Goal: Task Accomplishment & Management: Use online tool/utility

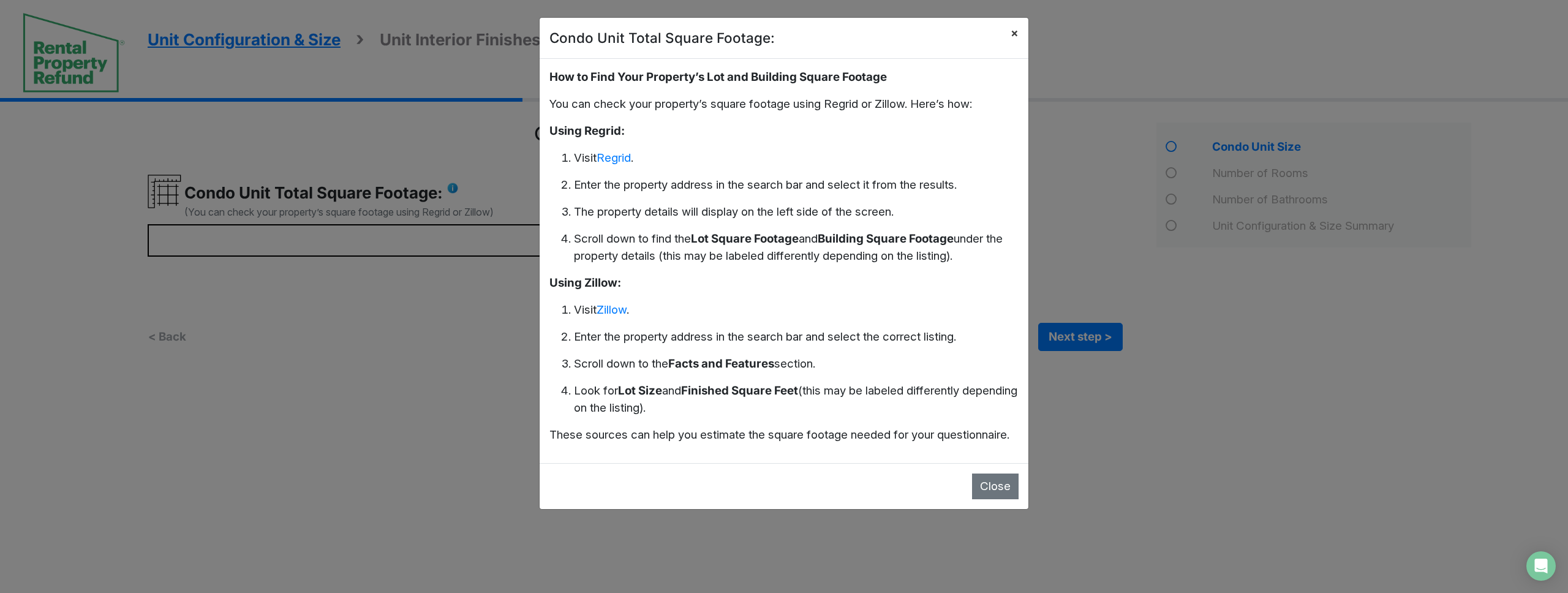
click at [1014, 34] on span "×" at bounding box center [1014, 33] width 8 height 14
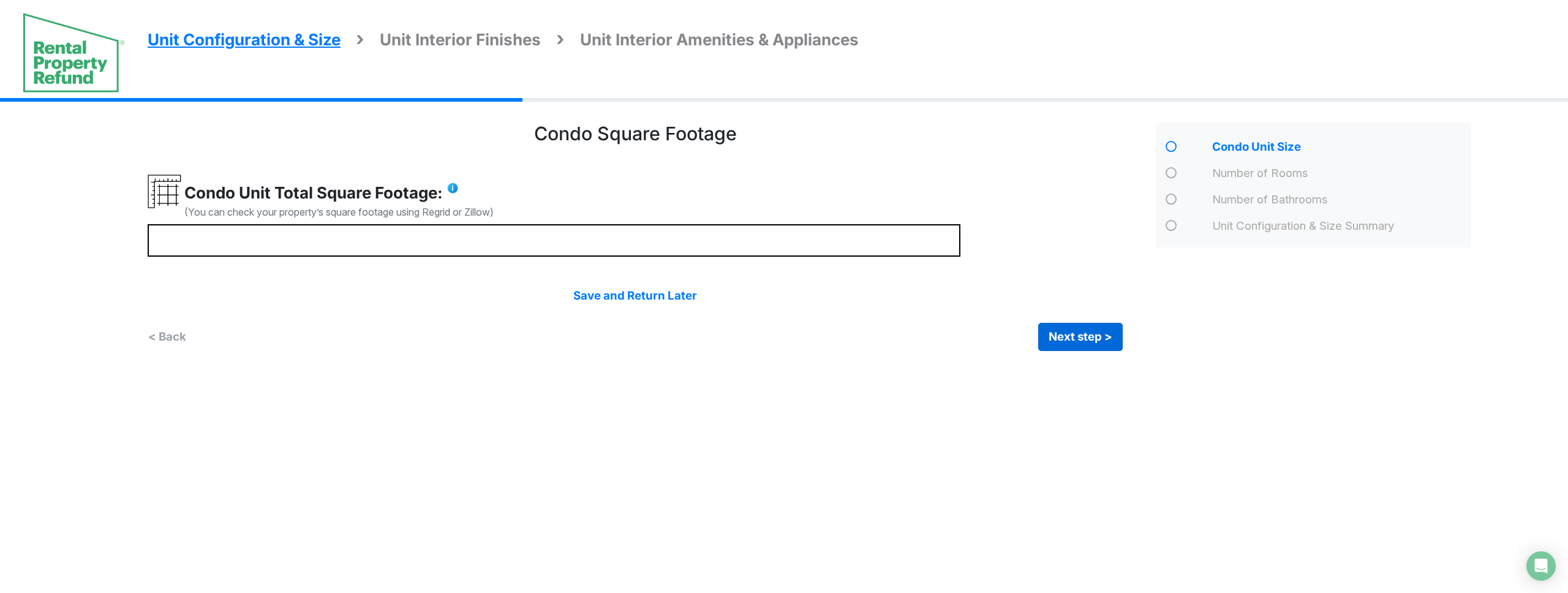
drag, startPoint x: 1128, startPoint y: 341, endPoint x: 1085, endPoint y: 341, distance: 43.0
click at [1128, 341] on div "Condo Square Footage **** Next step >" at bounding box center [647, 237] width 999 height 228
click at [1085, 341] on button "Next step >" at bounding box center [1081, 337] width 85 height 28
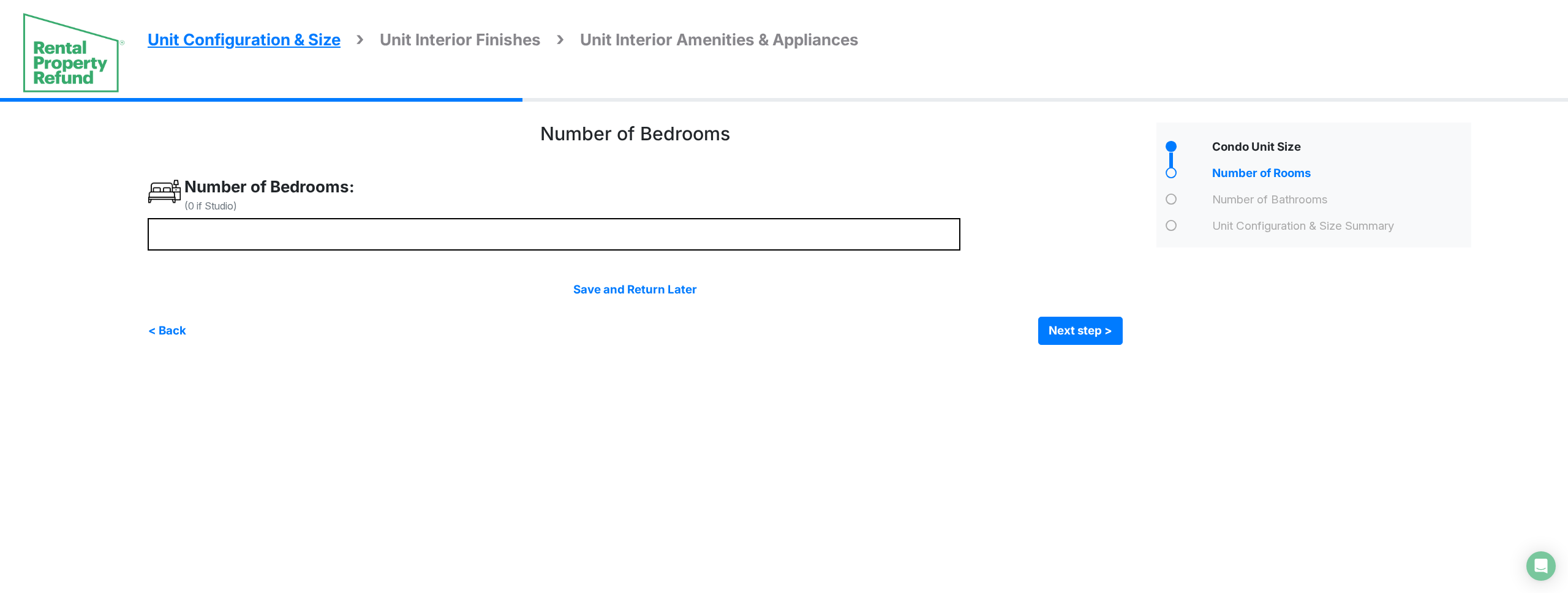
click at [88, 50] on img at bounding box center [73, 52] width 103 height 81
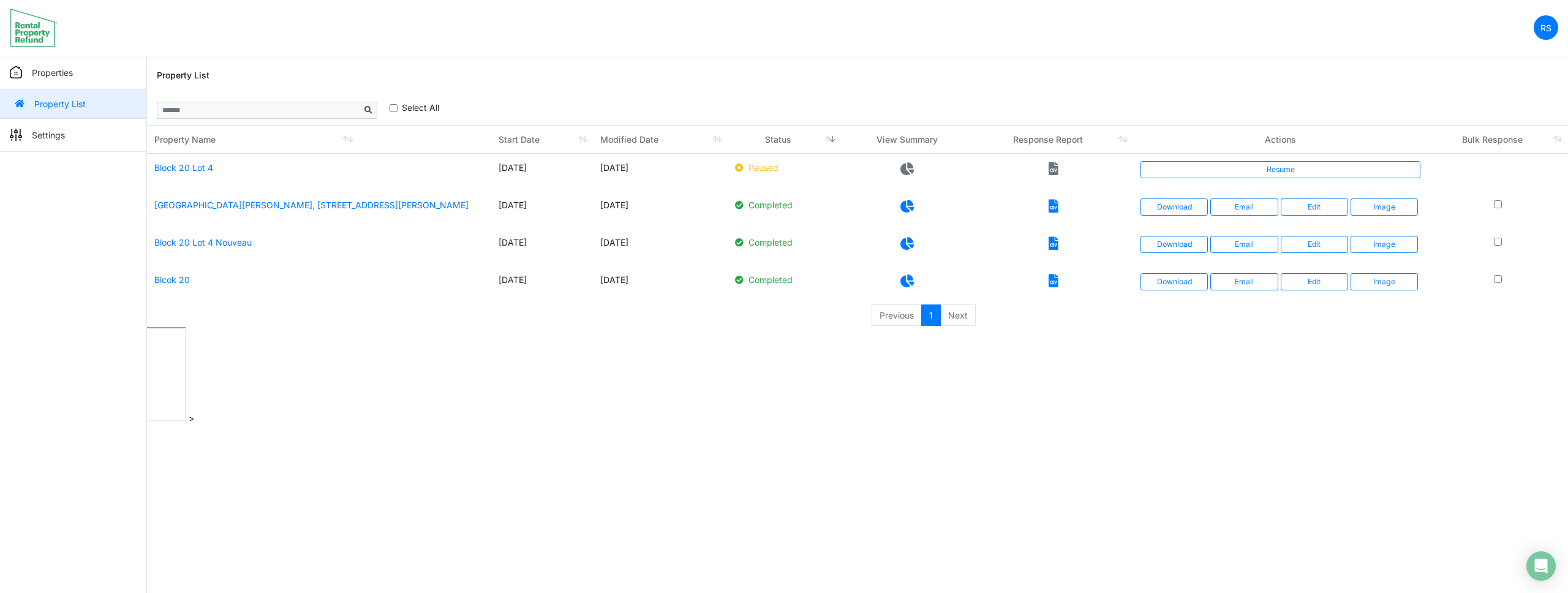
click at [759, 68] on div "Property List" at bounding box center [857, 75] width 1401 height 39
click at [639, 384] on html "RS Change Password Logout roumelle12 [EMAIL_ADDRESS][DOMAIN_NAME] Properties Pr…" at bounding box center [784, 212] width 1568 height 425
click at [1188, 419] on html "RS Change Password Logout roumelle12 [EMAIL_ADDRESS][DOMAIN_NAME] Properties Pr…" at bounding box center [784, 212] width 1568 height 425
click at [1188, 419] on html "RS Change Password Logout roumelle12 roumelle@outlook.com Properties Property L…" at bounding box center [784, 212] width 1568 height 425
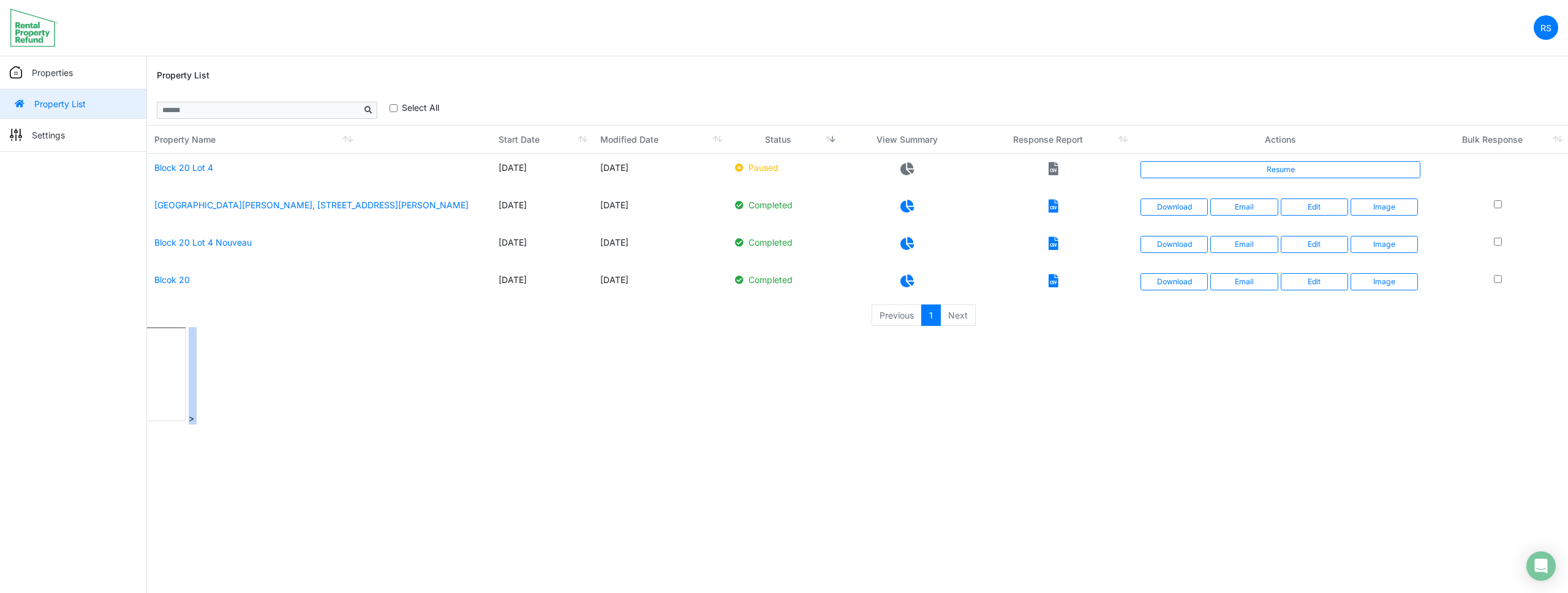
click at [1187, 419] on html "RS Change Password Logout roumelle12 roumelle@outlook.com Properties Property L…" at bounding box center [784, 212] width 1568 height 425
click at [943, 77] on div "Property List" at bounding box center [857, 75] width 1401 height 39
click at [421, 389] on html "RS Change Password Logout roumelle12 roumelle@outlook.com Properties Property L…" at bounding box center [784, 212] width 1568 height 425
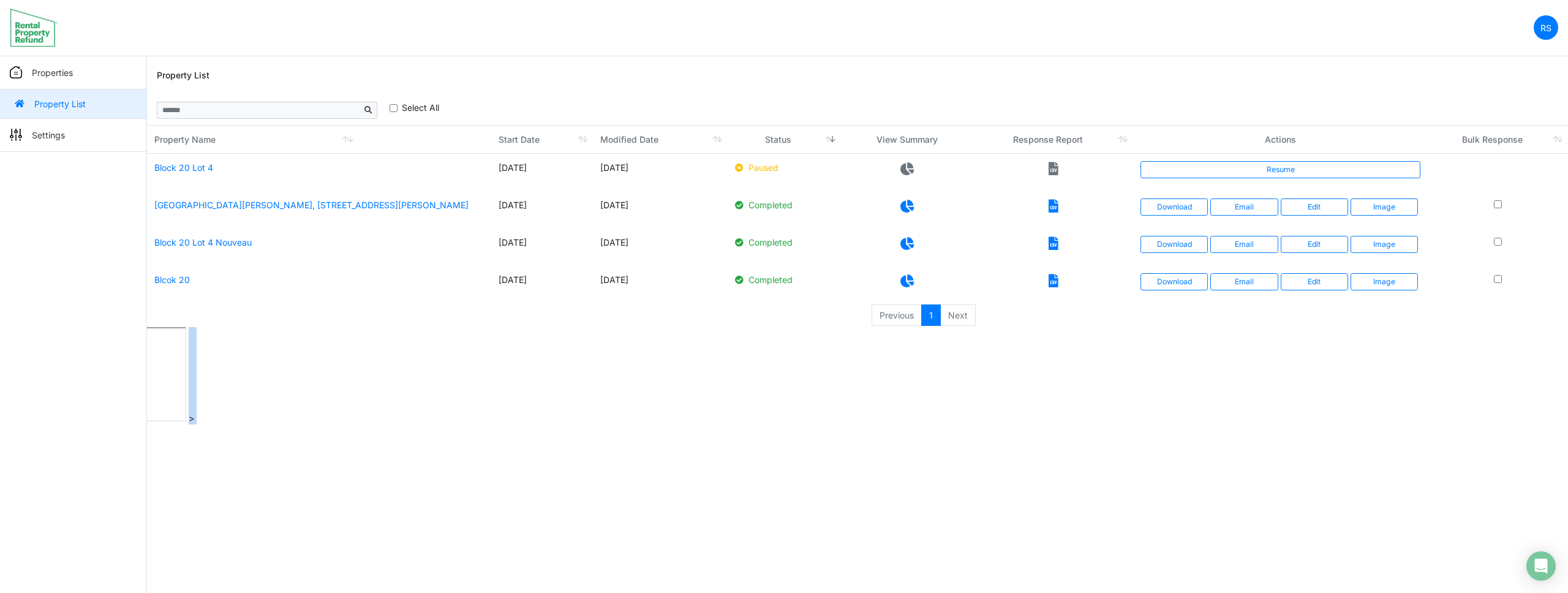
click at [560, 425] on html "RS Change Password Logout roumelle12 roumelle@outlook.com Properties Property L…" at bounding box center [784, 212] width 1568 height 425
click at [471, 36] on nav "RS Change Password Logout roumelle12 roumelle@outlook.com" at bounding box center [784, 28] width 1568 height 56
